Goal: Information Seeking & Learning: Learn about a topic

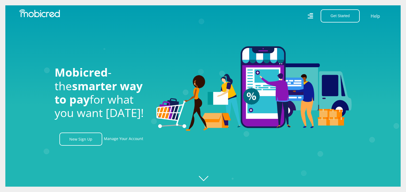
click at [312, 17] on icon at bounding box center [311, 16] width 6 height 6
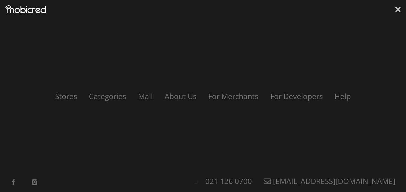
click at [398, 10] on icon at bounding box center [397, 9] width 5 height 5
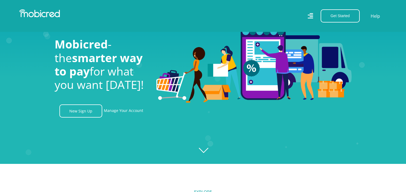
scroll to position [85, 0]
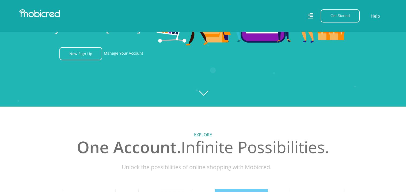
click at [205, 93] on icon "Created with [PERSON_NAME] 2.3.0" at bounding box center [203, 11] width 406 height 192
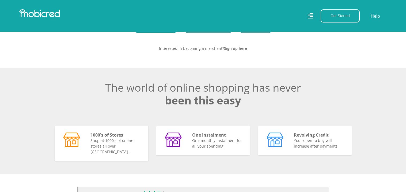
scroll to position [0, 0]
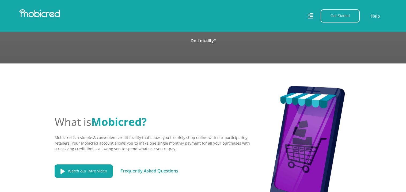
click at [165, 168] on link "Frequently Asked Questions" at bounding box center [149, 171] width 58 height 6
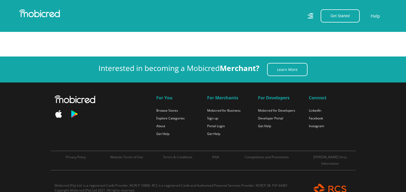
scroll to position [343, 0]
